Goal: Information Seeking & Learning: Learn about a topic

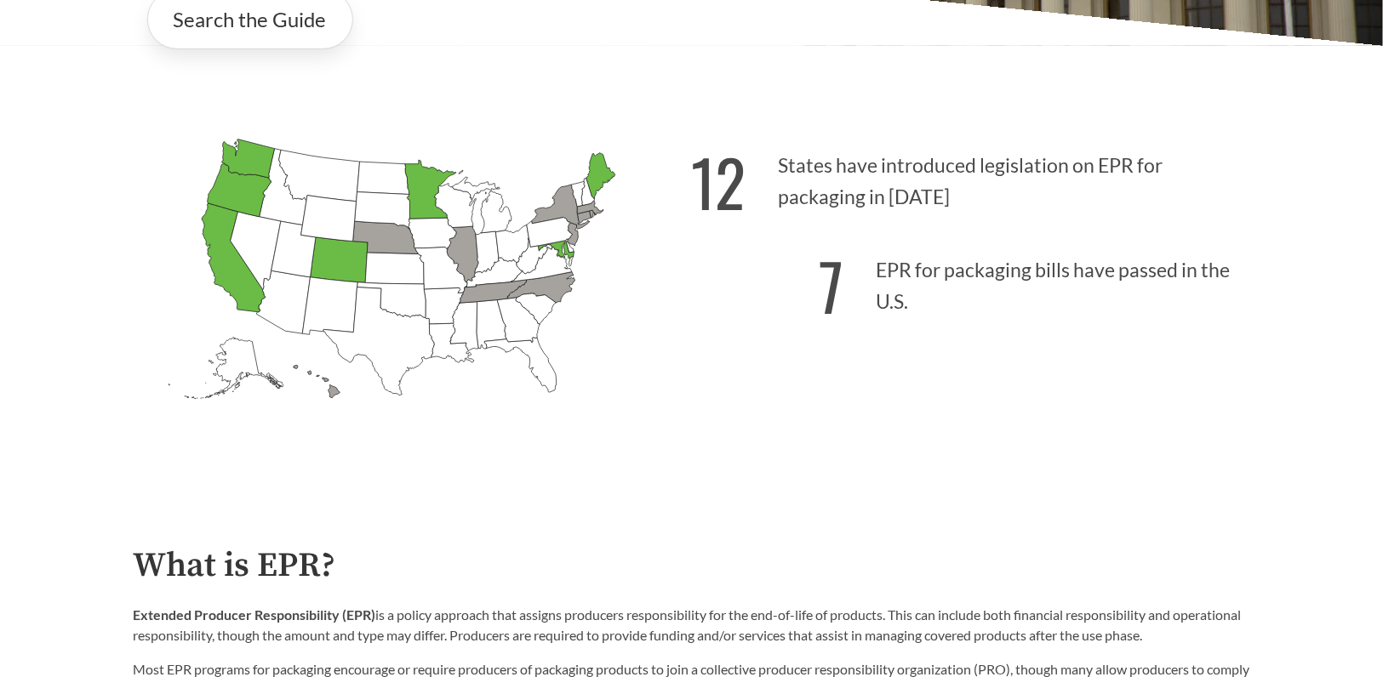
scroll to position [472, 0]
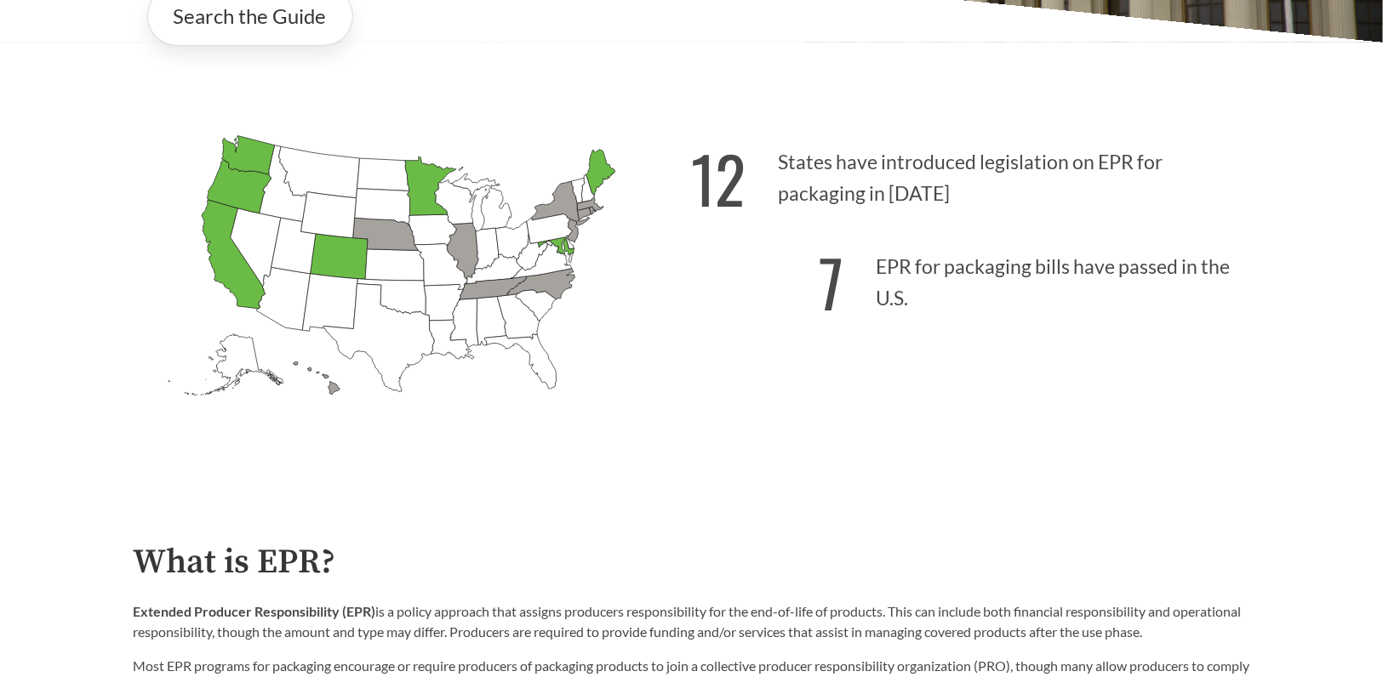
click at [431, 176] on icon "[US_STATE] Passed: 1" at bounding box center [429, 186] width 51 height 59
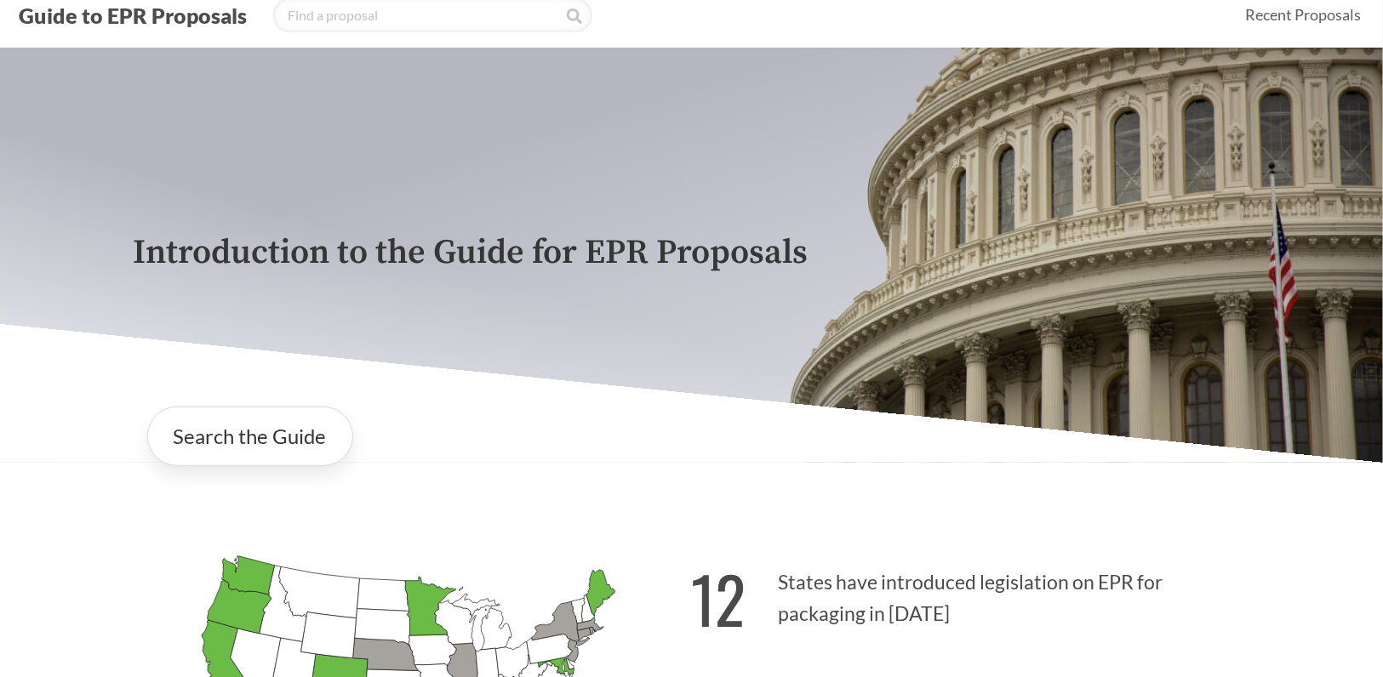
scroll to position [0, 0]
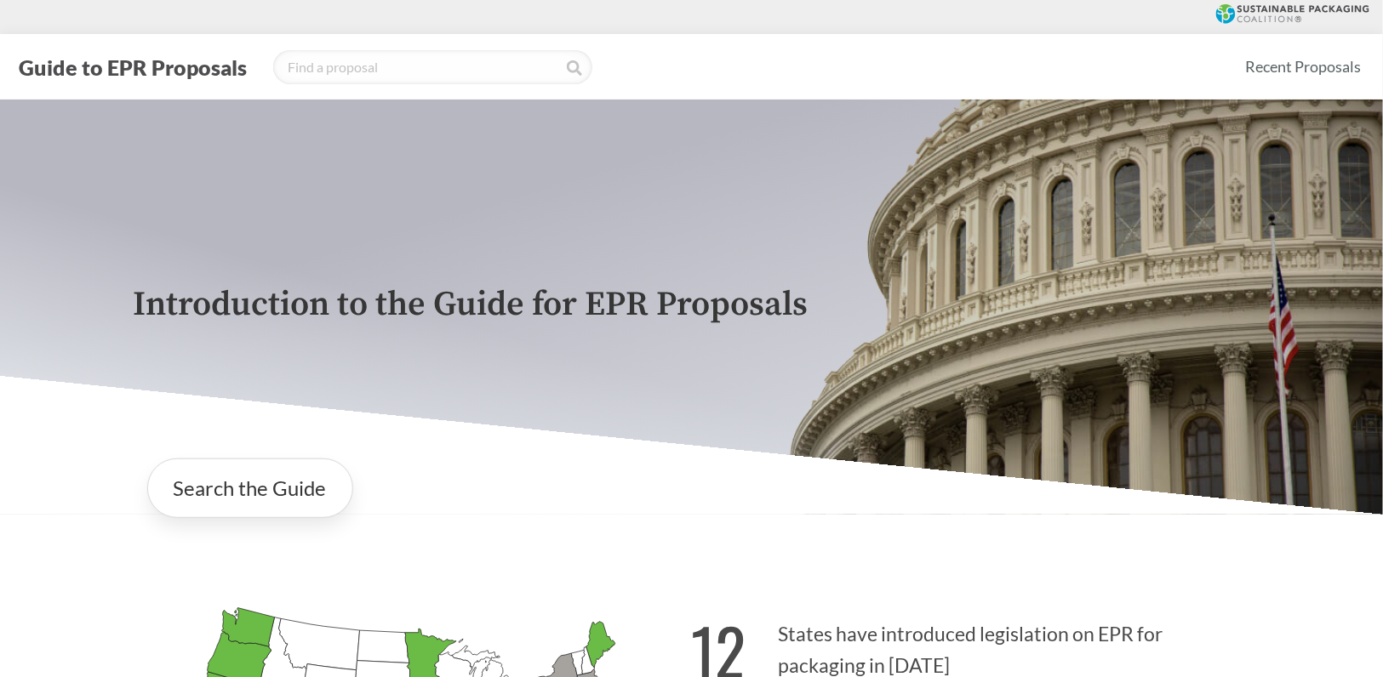
click at [502, 445] on div "Introduction to the Guide for EPR Proposals" at bounding box center [692, 307] width 1144 height 415
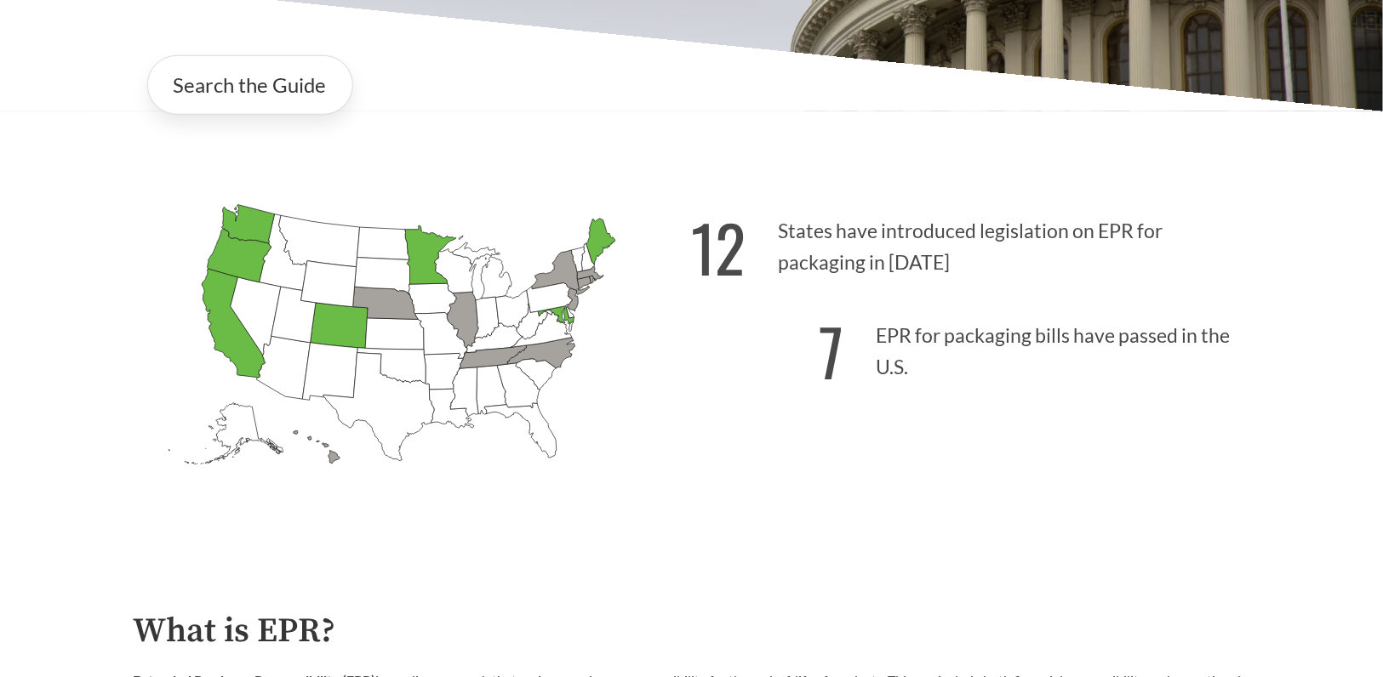
scroll to position [472, 0]
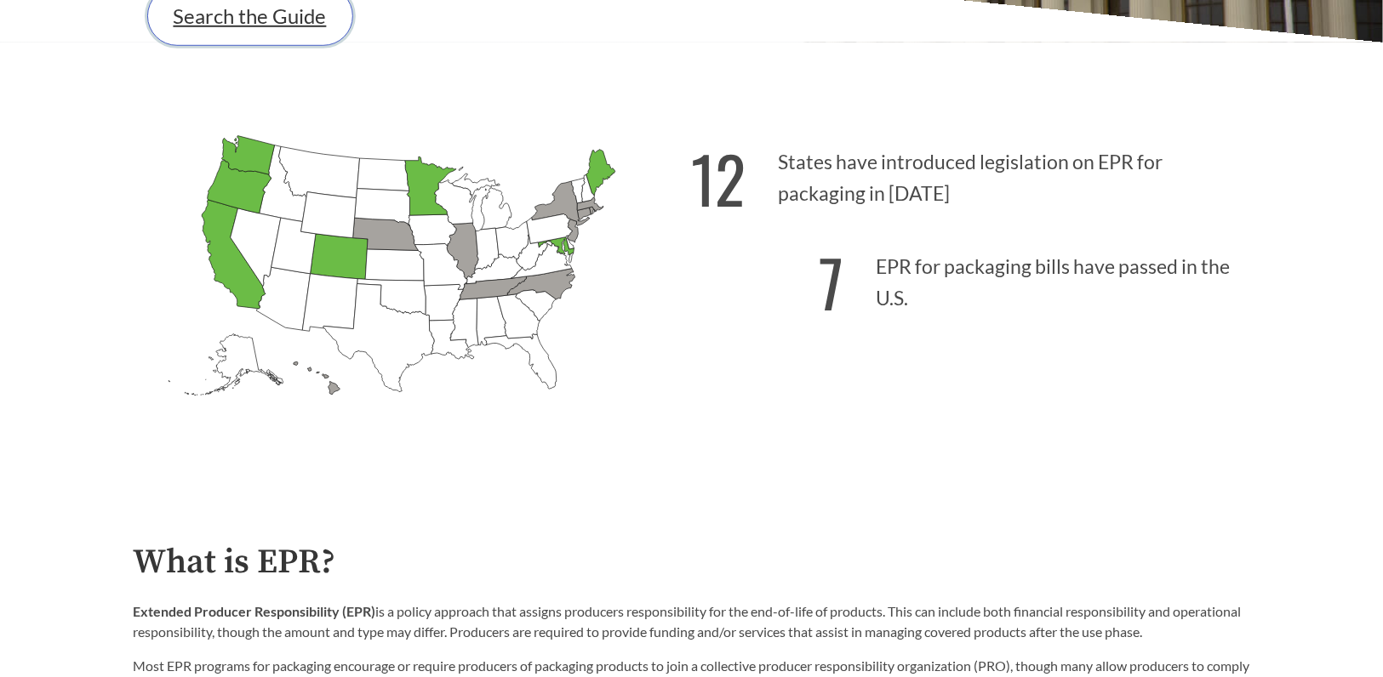
click at [220, 26] on link "Search the Guide" at bounding box center [250, 16] width 206 height 60
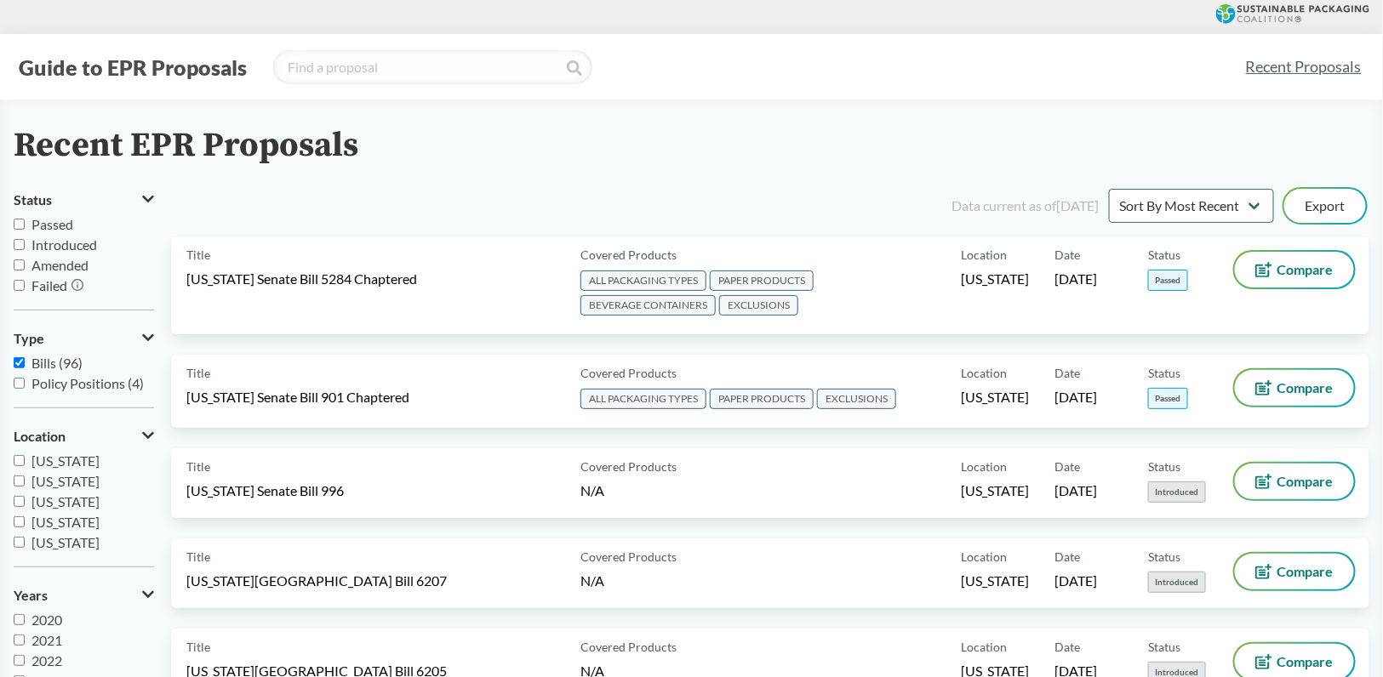
click at [41, 223] on span "Passed" at bounding box center [52, 224] width 42 height 16
click at [25, 223] on input "Passed" at bounding box center [19, 224] width 11 height 11
checkbox input "true"
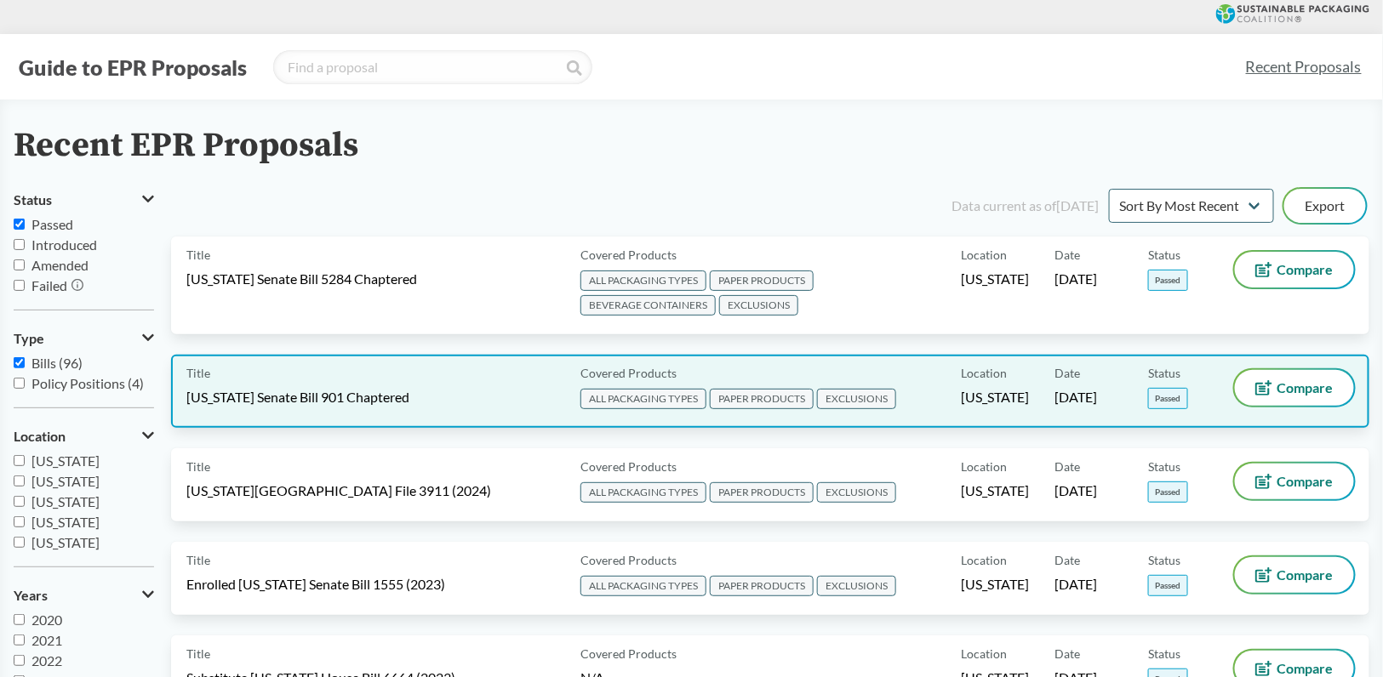
scroll to position [283, 0]
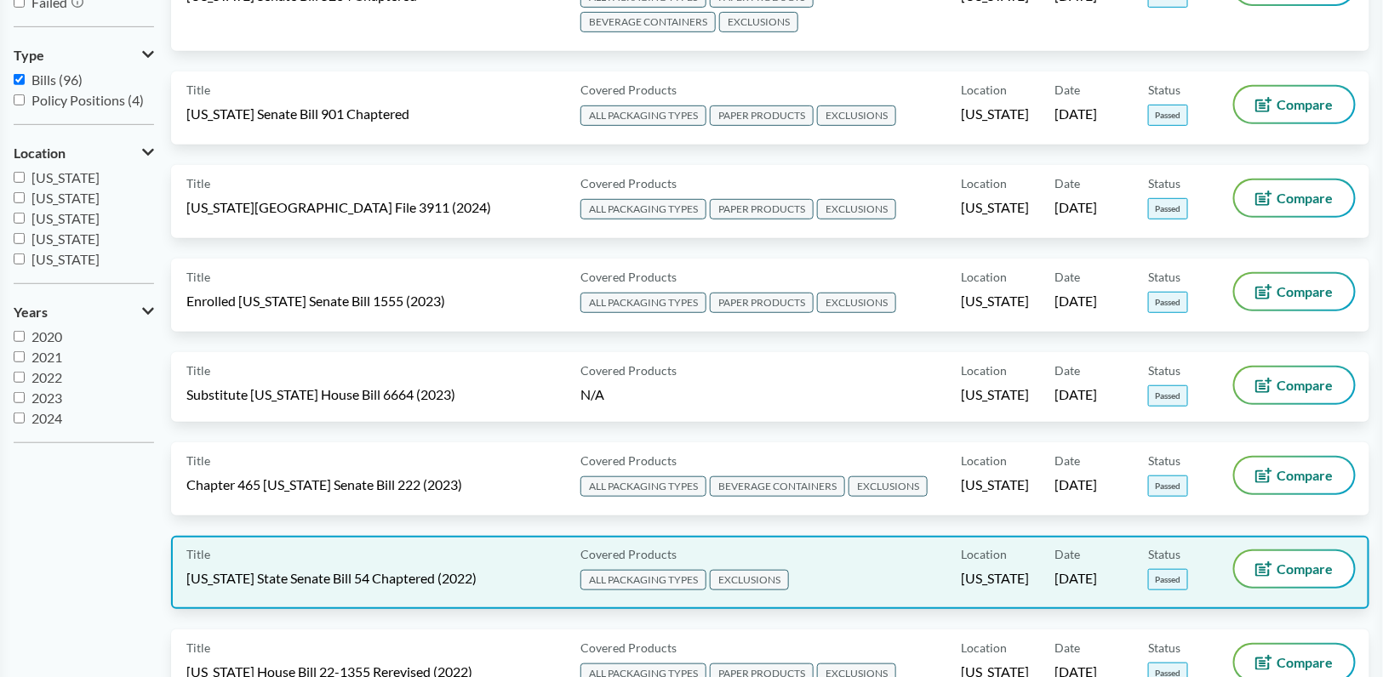
click at [455, 569] on span "[US_STATE] State Senate Bill 54 Chaptered (2022)" at bounding box center [331, 578] width 290 height 19
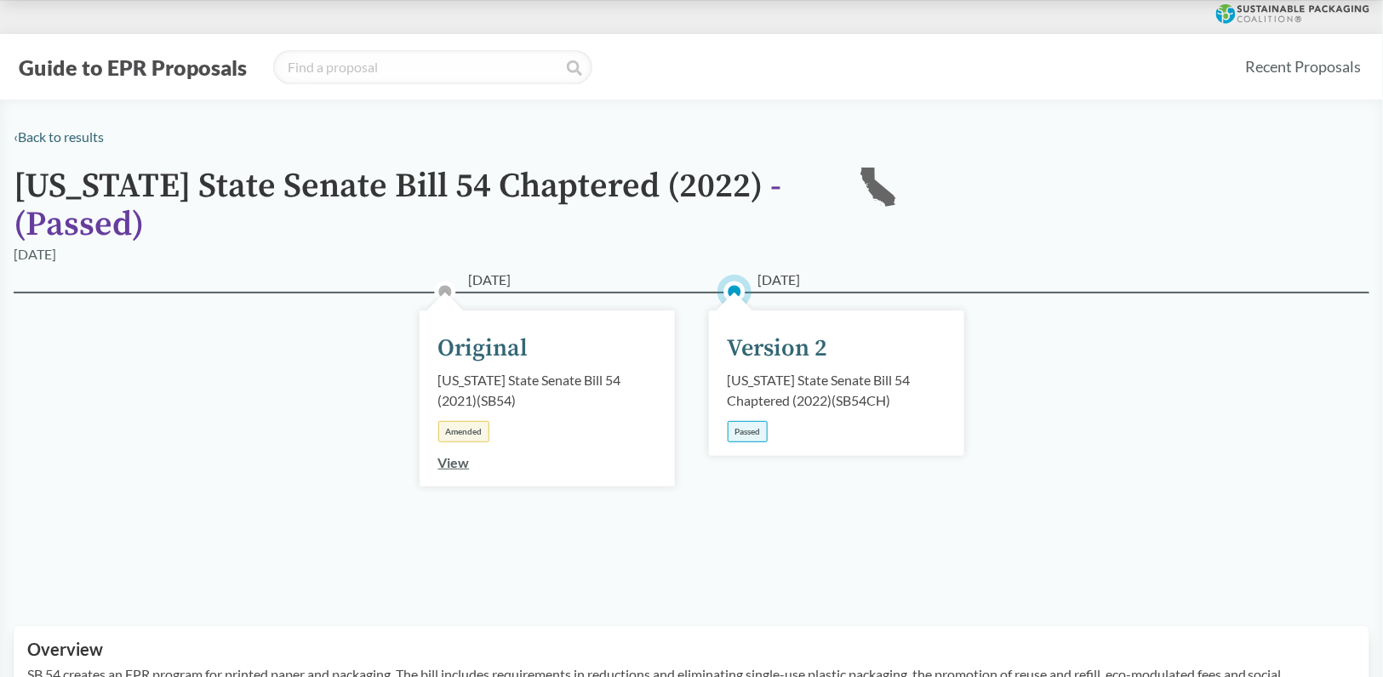
scroll to position [472, 0]
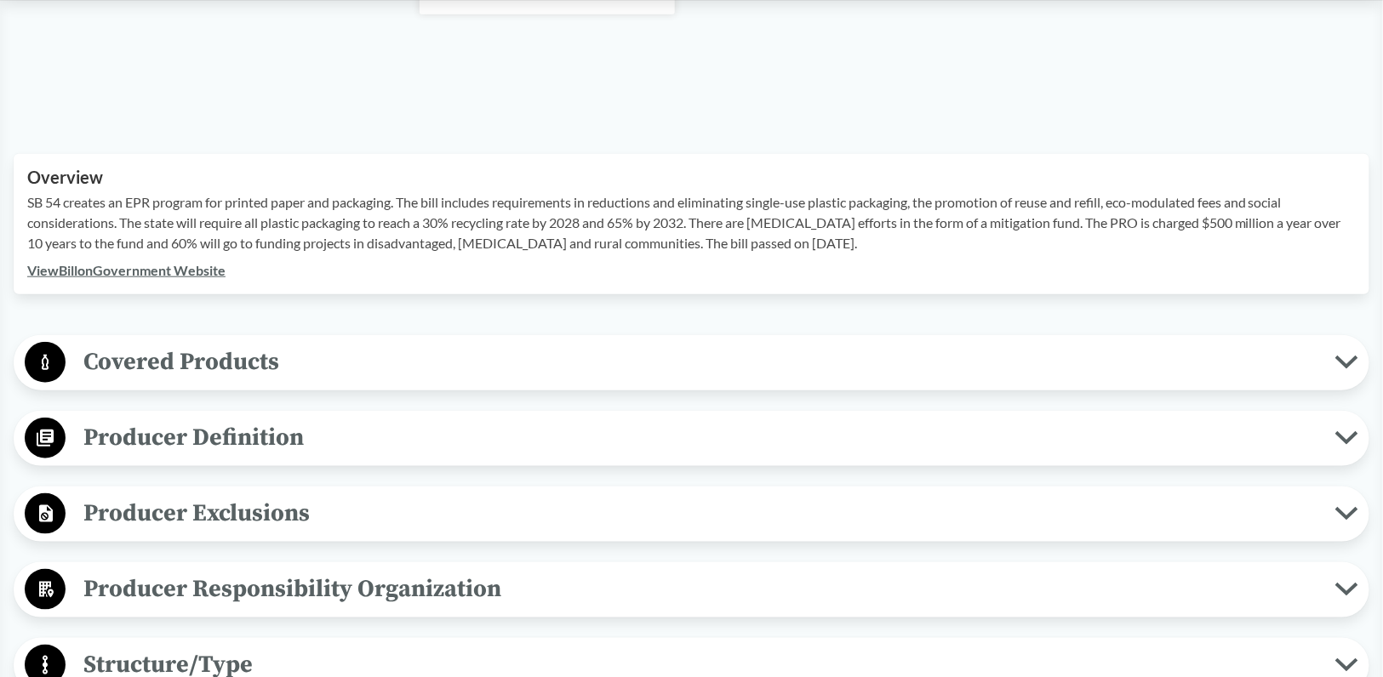
click at [228, 358] on span "Covered Products" at bounding box center [701, 362] width 1270 height 38
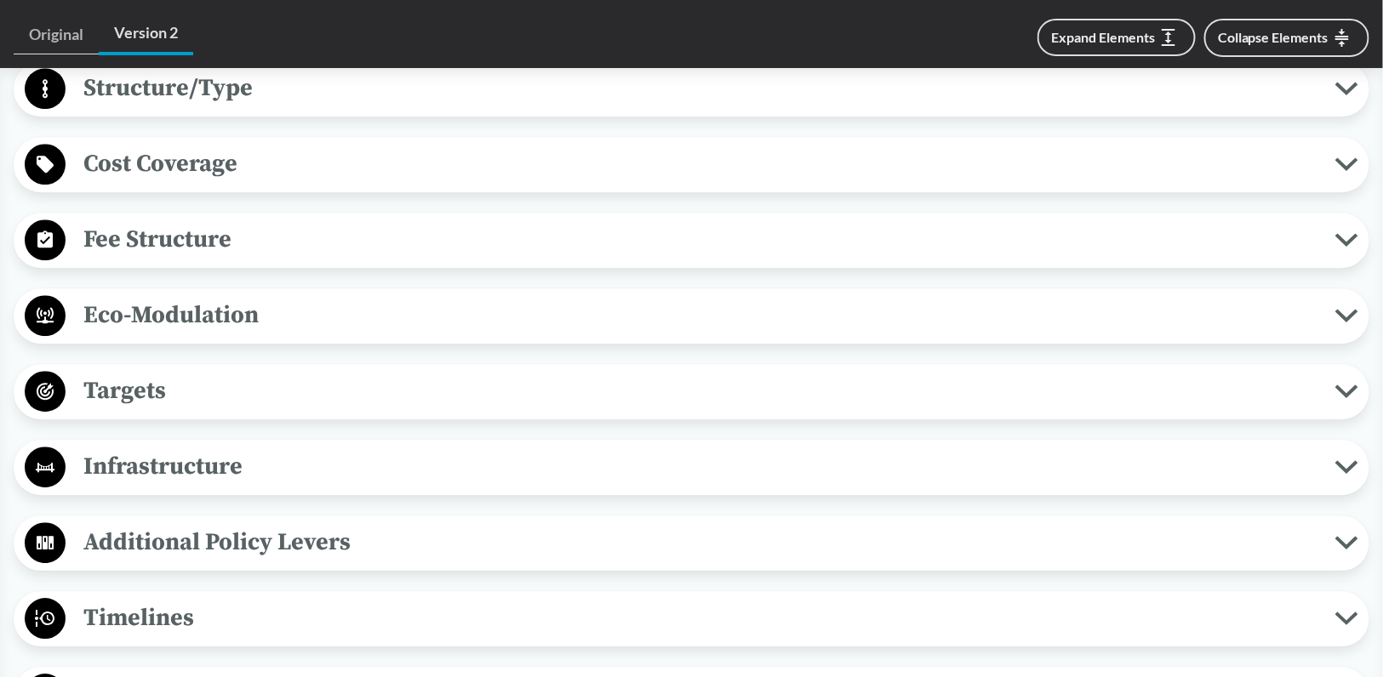
scroll to position [1702, 0]
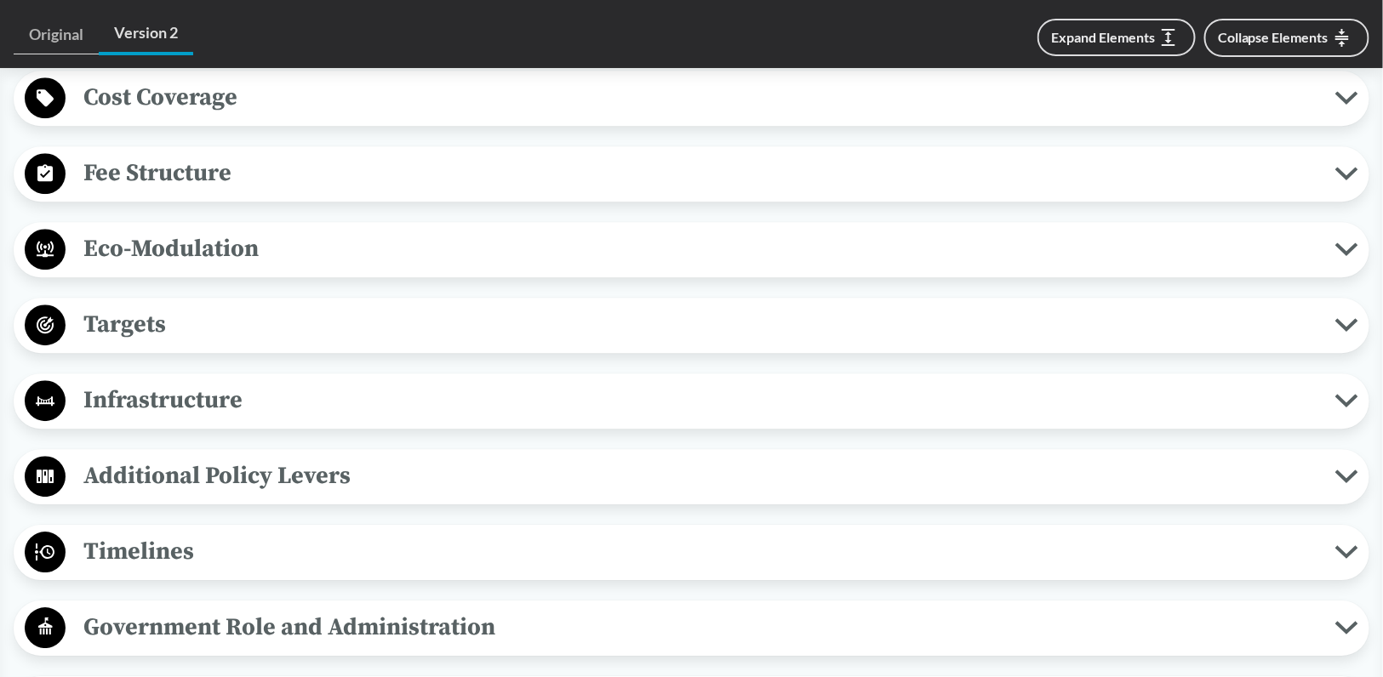
click at [149, 329] on span "Targets" at bounding box center [701, 325] width 1270 height 38
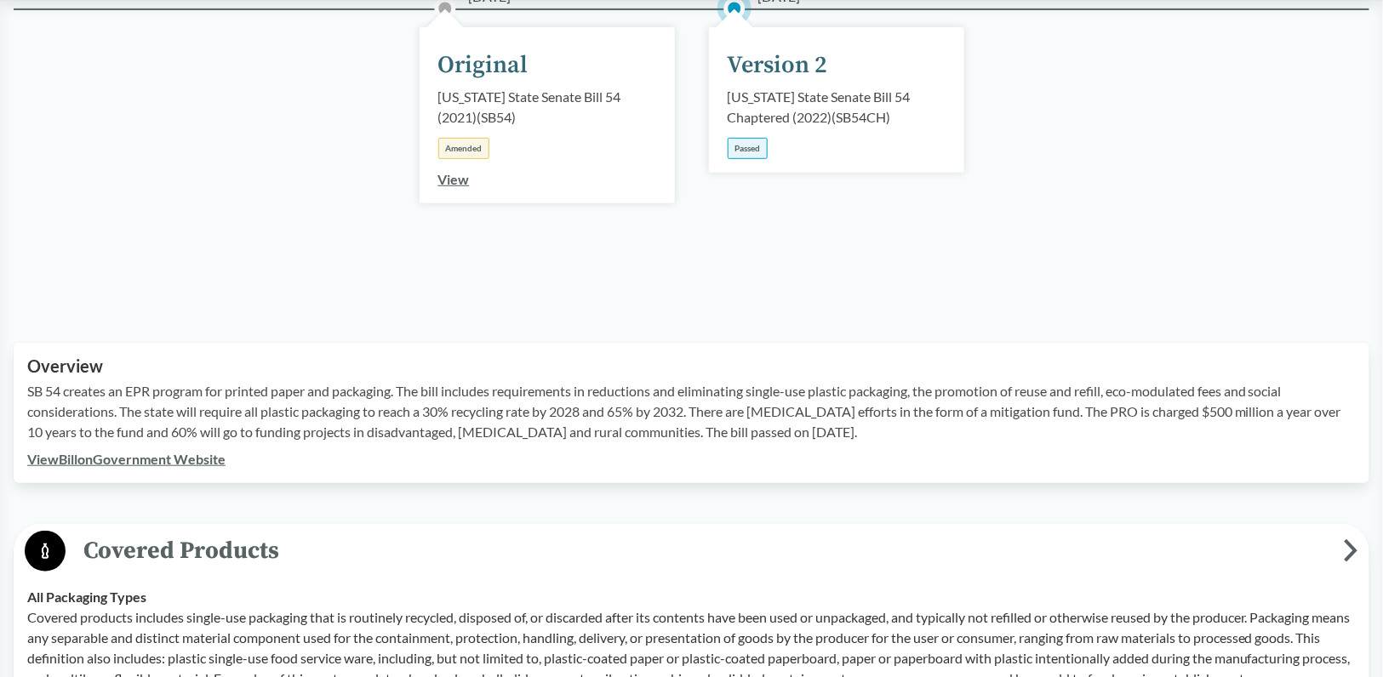
scroll to position [0, 0]
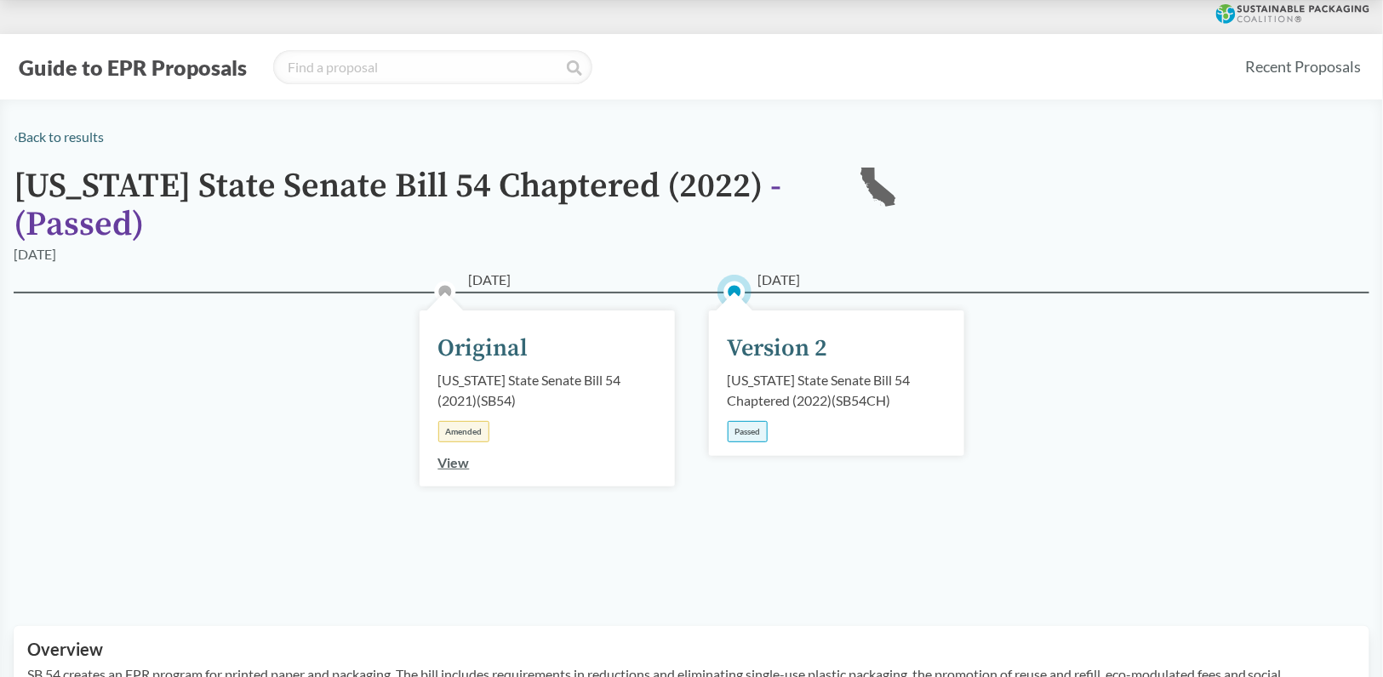
click at [105, 60] on button "Guide to EPR Proposals" at bounding box center [133, 67] width 238 height 27
